Goal: Task Accomplishment & Management: Manage account settings

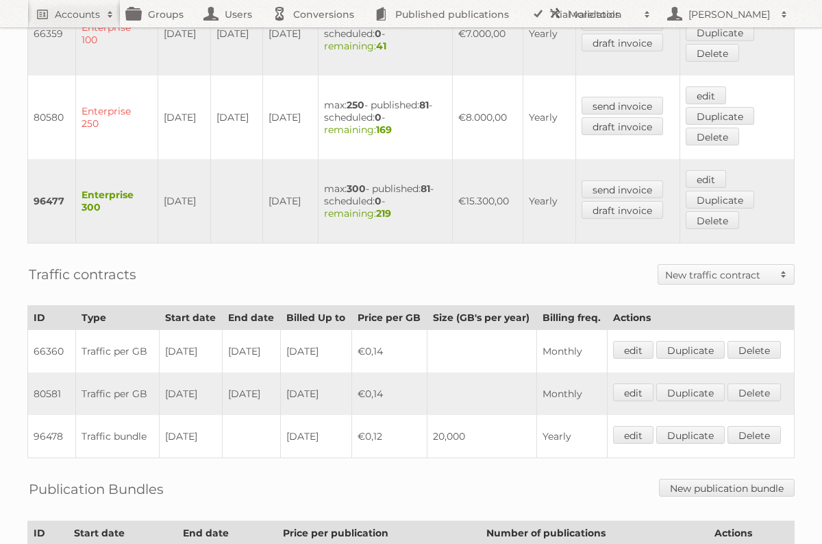
scroll to position [554, 0]
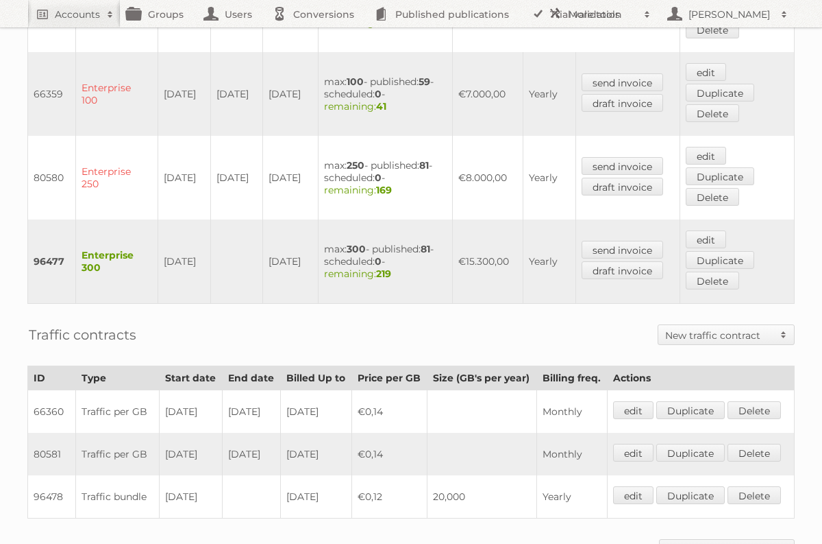
click at [264, 345] on div "Account 58514: [PERSON_NAME] Nederland B.V Audits Groups Edit Impersonate Forme…" at bounding box center [411, 81] width 822 height 1271
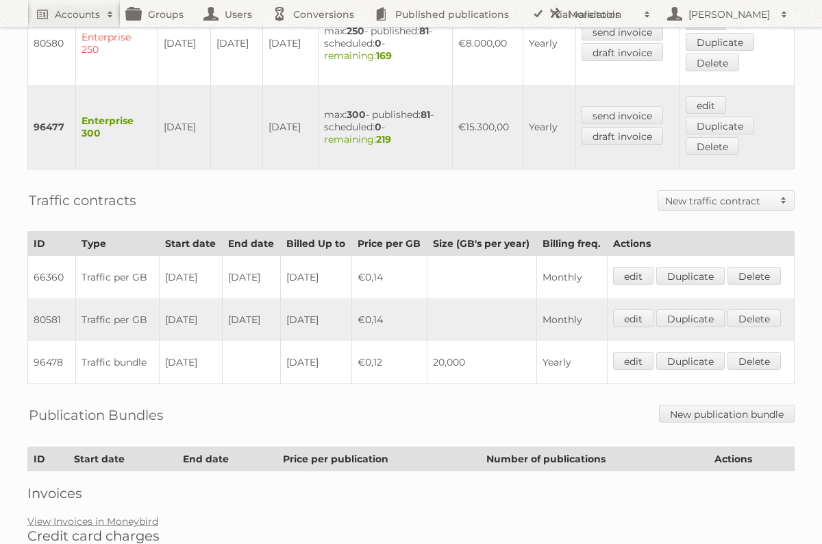
scroll to position [695, 0]
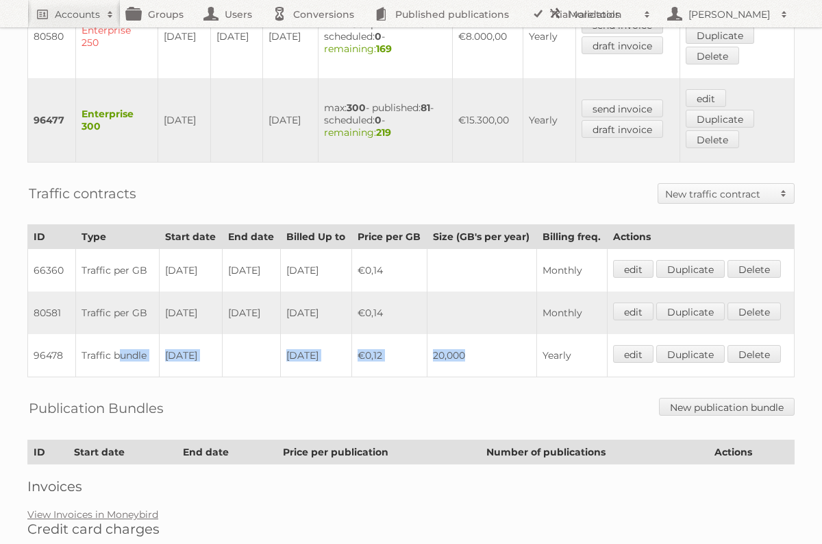
drag, startPoint x: 463, startPoint y: 408, endPoint x: 87, endPoint y: 407, distance: 375.6
click at [87, 377] on tr "96478 Traffic bundle [DATE] [DATE] €0,12 20,000 Yearly edit Duplicate [GEOGRAPH…" at bounding box center [411, 355] width 767 height 43
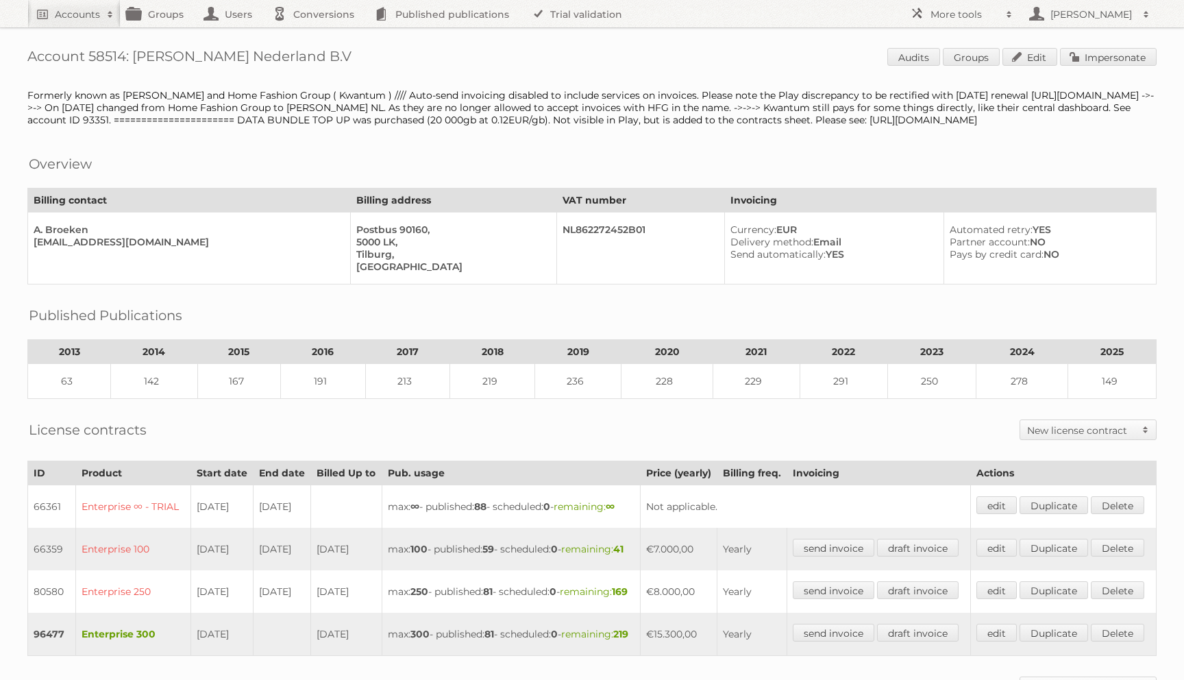
scroll to position [509, 0]
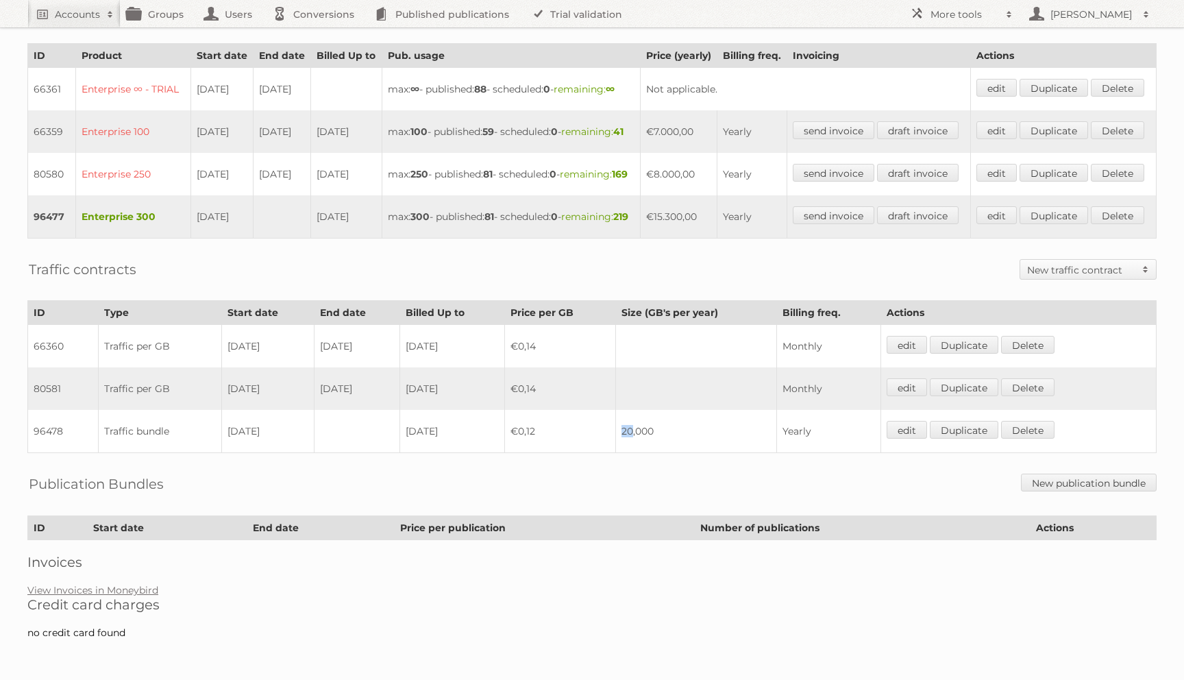
drag, startPoint x: 646, startPoint y: 435, endPoint x: 633, endPoint y: 435, distance: 12.3
click at [633, 435] on td "20,000" at bounding box center [696, 431] width 161 height 43
click at [327, 439] on td at bounding box center [358, 431] width 86 height 43
drag, startPoint x: 481, startPoint y: 434, endPoint x: 425, endPoint y: 434, distance: 56.2
click at [425, 434] on td "[DATE]" at bounding box center [452, 431] width 105 height 43
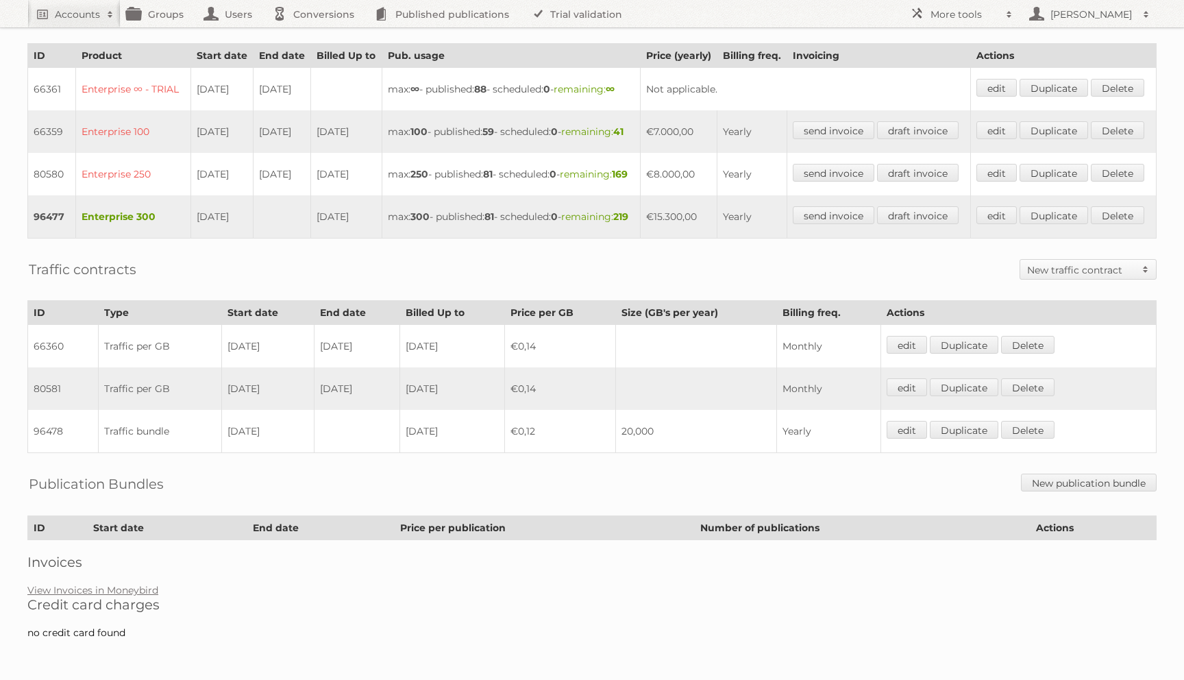
click at [634, 342] on td at bounding box center [696, 346] width 161 height 43
drag, startPoint x: 741, startPoint y: 314, endPoint x: 633, endPoint y: 314, distance: 107.6
click at [633, 314] on th "Size (GB's per year)" at bounding box center [696, 313] width 161 height 24
drag, startPoint x: 312, startPoint y: 257, endPoint x: 175, endPoint y: 252, distance: 137.2
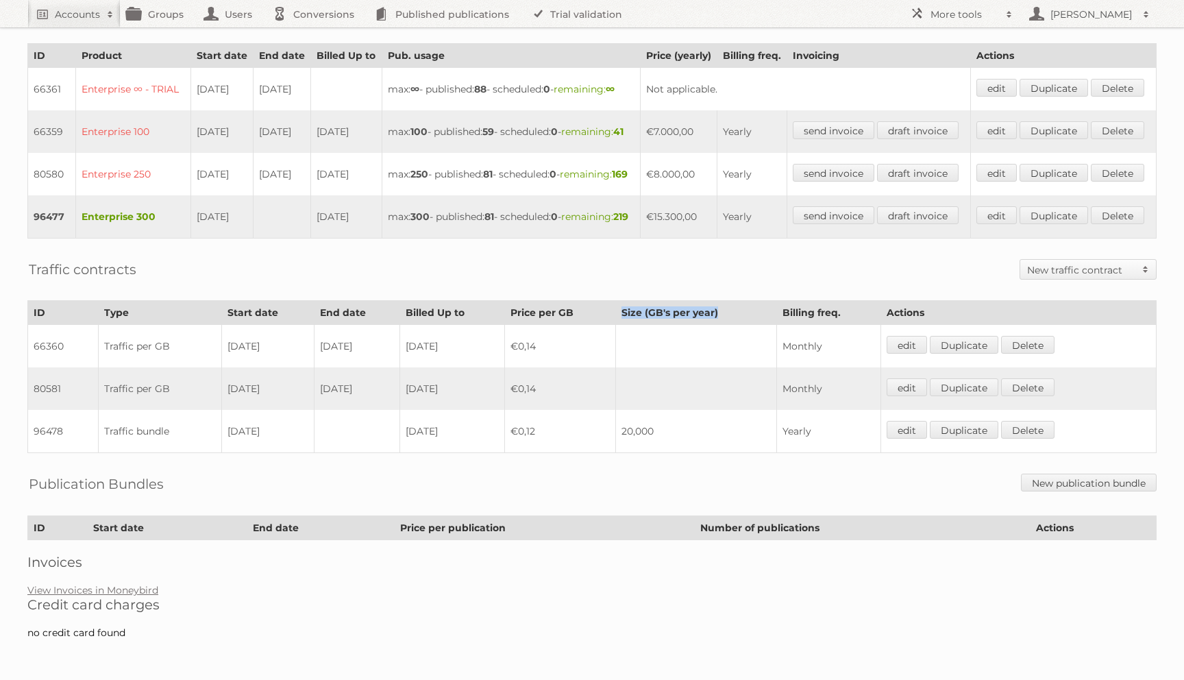
click at [175, 239] on tr "96477 Enterprise 300 [DATE] [DATE] max: 300 - published: 81 - scheduled: 0 - re…" at bounding box center [592, 216] width 1129 height 43
drag, startPoint x: 378, startPoint y: 474, endPoint x: 317, endPoint y: 474, distance: 61.0
click at [317, 453] on td at bounding box center [358, 431] width 86 height 43
drag, startPoint x: 681, startPoint y: 478, endPoint x: 626, endPoint y: 477, distance: 55.5
click at [626, 453] on tr "96478 Traffic bundle [DATE] [DATE] €0,12 20,000 Yearly edit Duplicate [GEOGRAPH…" at bounding box center [592, 431] width 1129 height 43
